Goal: Transaction & Acquisition: Purchase product/service

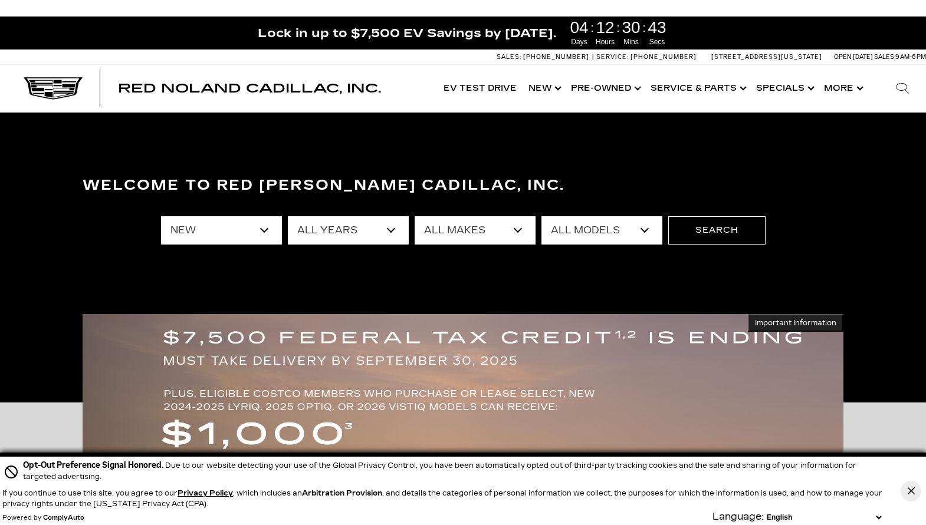
select select "New"
click at [387, 226] on select "All Years 2026 2025 2024" at bounding box center [348, 230] width 121 height 28
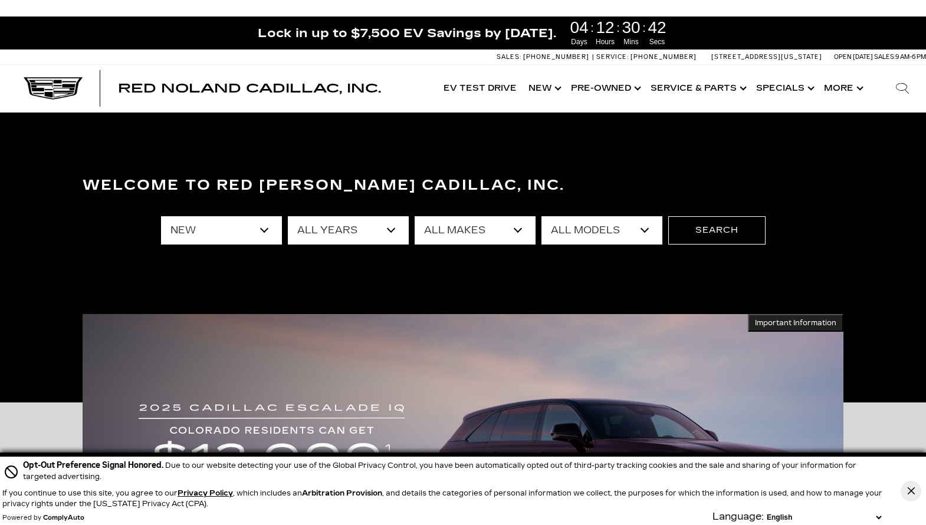
select select "2026"
click at [288, 216] on select "All Years 2026 2025 2024" at bounding box center [348, 230] width 121 height 28
click at [359, 261] on div "Welcome to Red [PERSON_NAME] Cadillac, Inc. All Types New All Years 2026 2025 2…" at bounding box center [463, 257] width 926 height 177
click at [513, 226] on select "All Makes Cadillac" at bounding box center [474, 230] width 121 height 28
select select "Cadillac"
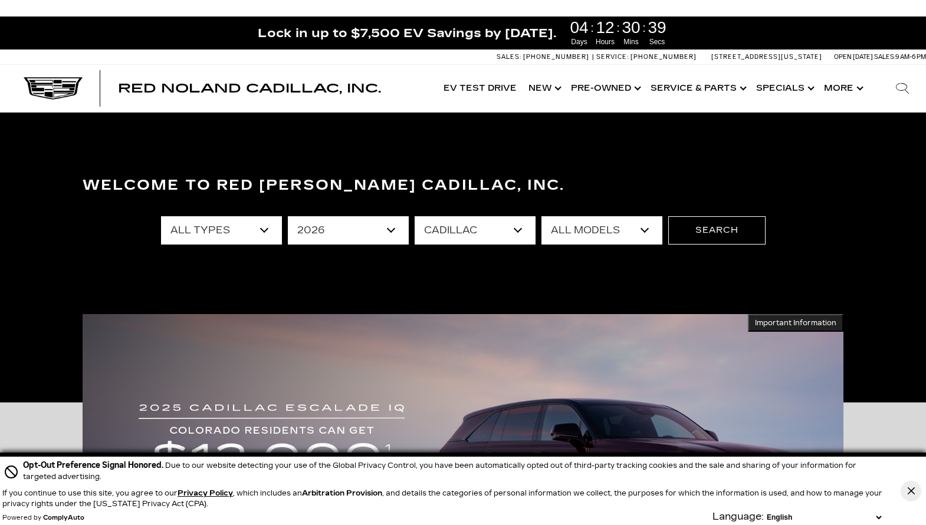
click at [414, 216] on select "All Makes Cadillac" at bounding box center [474, 230] width 121 height 28
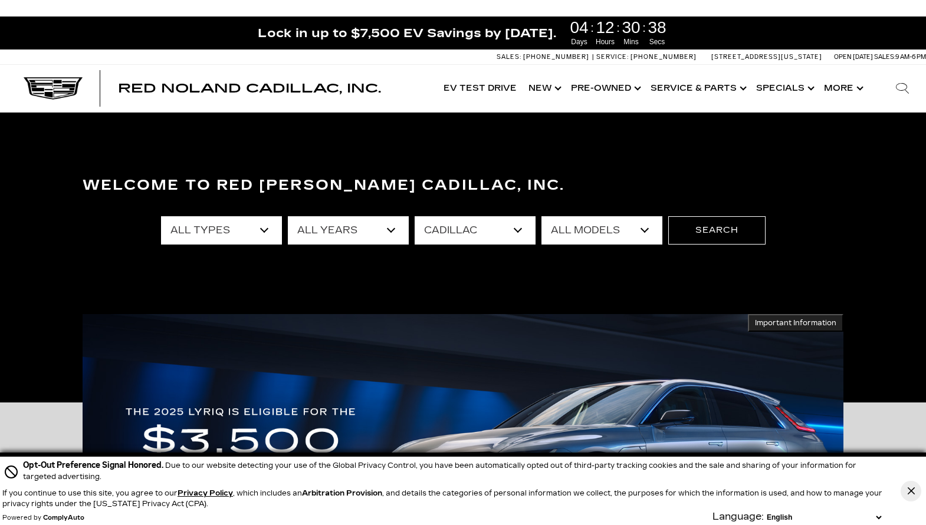
click at [640, 228] on select "All Models CT5-V Escalade Escalade ESV ESCALADE IQ ESCALADE IQL LYRIQ VISTIQ" at bounding box center [601, 230] width 121 height 28
select select "LYRIQ"
click at [541, 216] on select "All Models CT5-V Escalade Escalade ESV ESCALADE IQ ESCALADE IQL LYRIQ VISTIQ" at bounding box center [601, 230] width 121 height 28
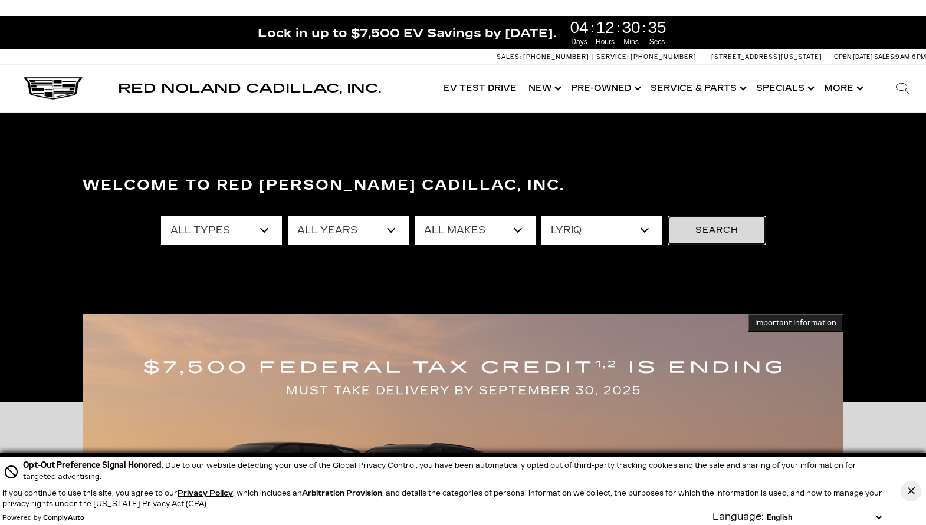
click at [730, 232] on button "Search" at bounding box center [716, 230] width 97 height 28
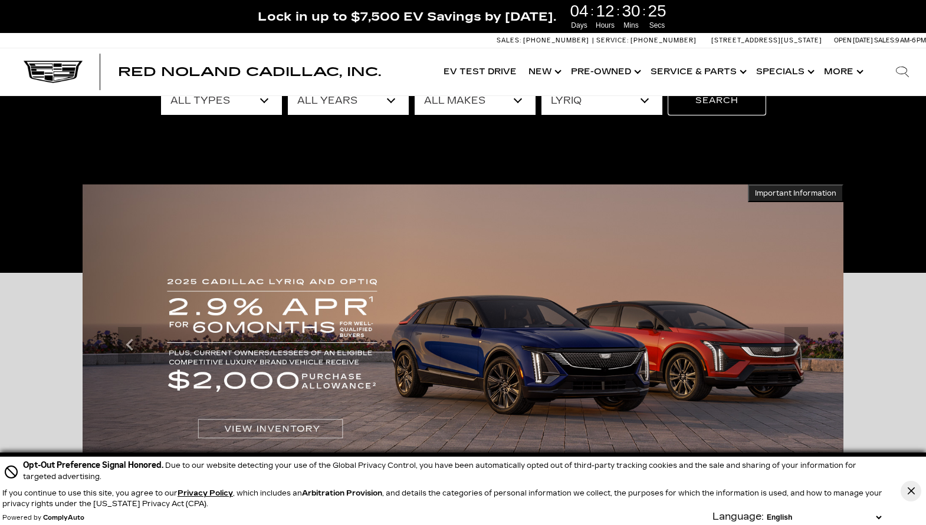
scroll to position [157, 0]
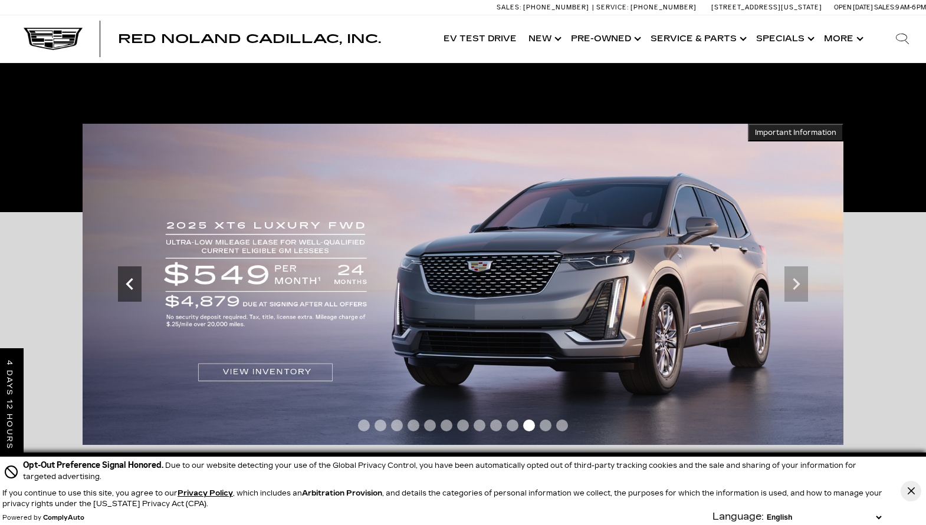
click at [125, 282] on icon "Previous slide" at bounding box center [130, 284] width 24 height 24
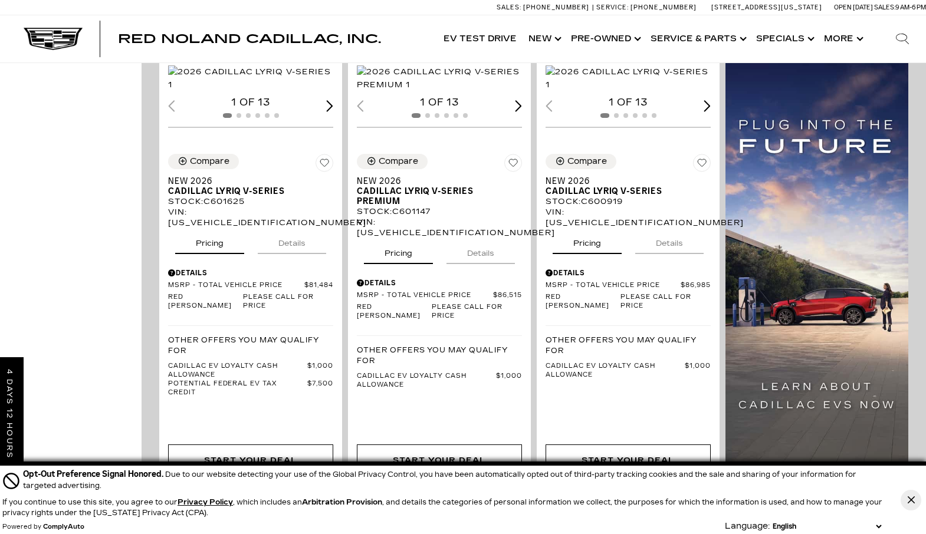
scroll to position [786, 0]
